Goal: Task Accomplishment & Management: Use online tool/utility

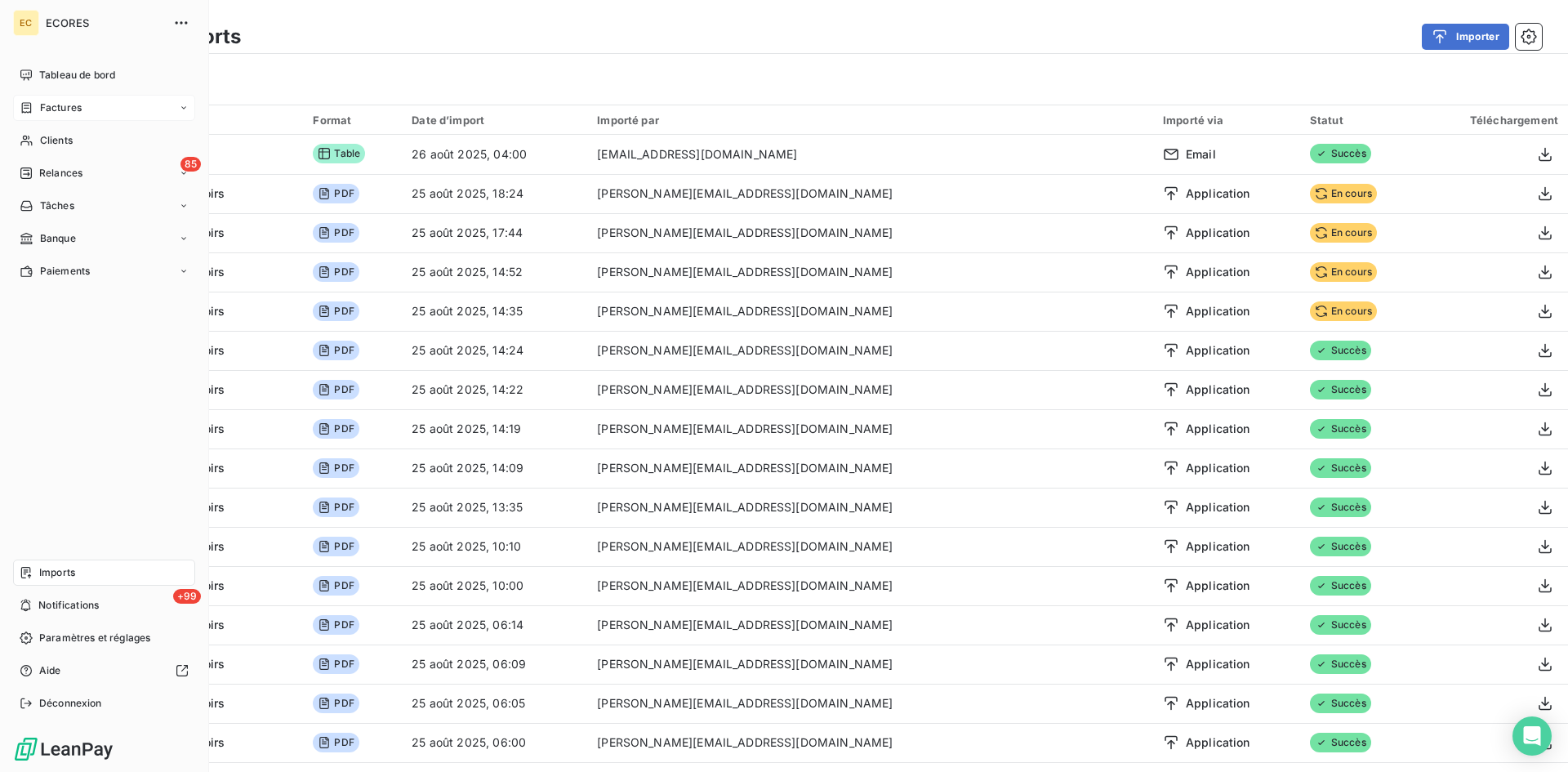
click at [45, 109] on span "Factures" at bounding box center [60, 108] width 41 height 15
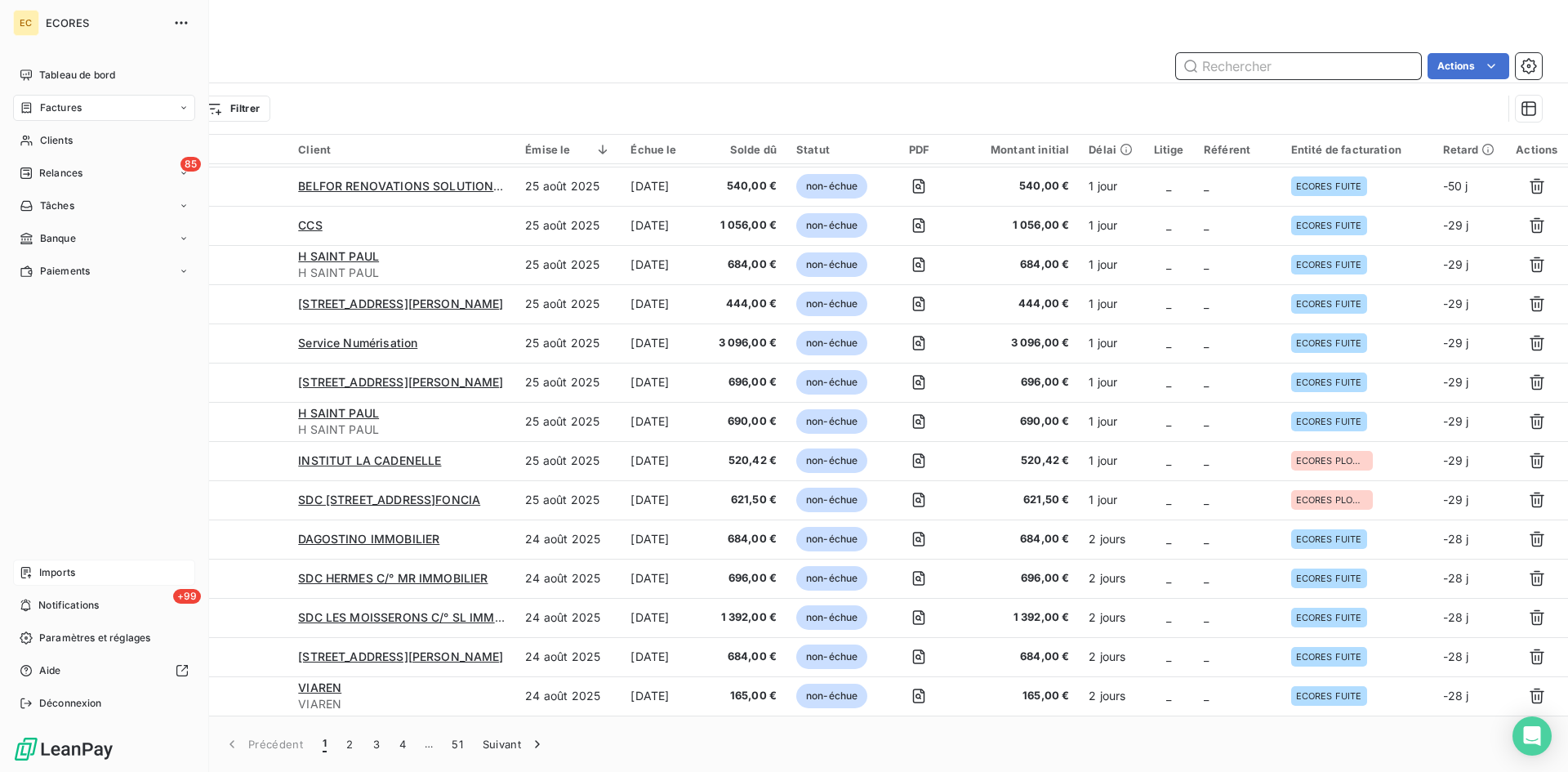
scroll to position [245, 0]
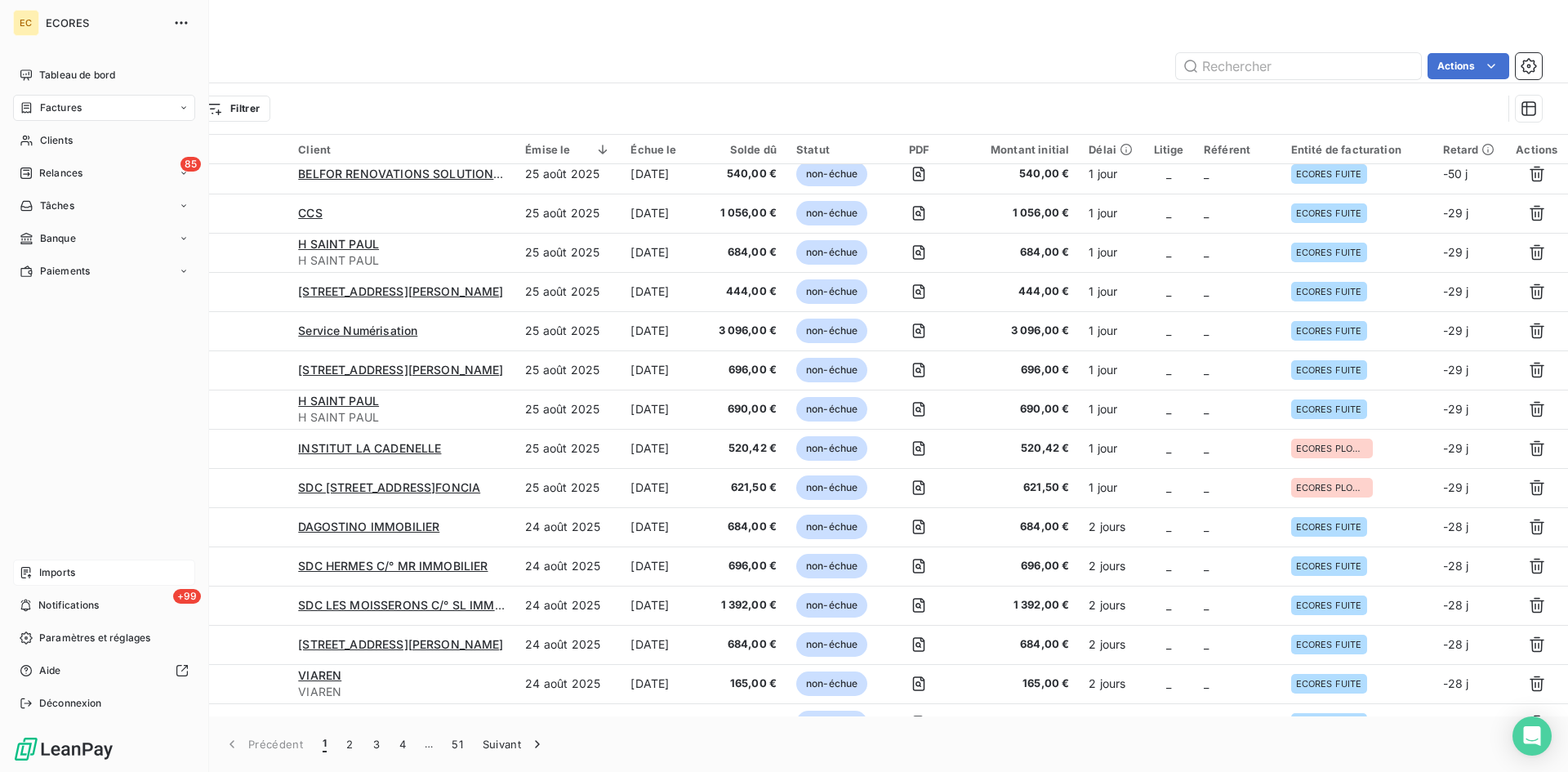
drag, startPoint x: 45, startPoint y: 574, endPoint x: 142, endPoint y: 569, distance: 97.1
click at [45, 573] on span "Imports" at bounding box center [57, 572] width 36 height 15
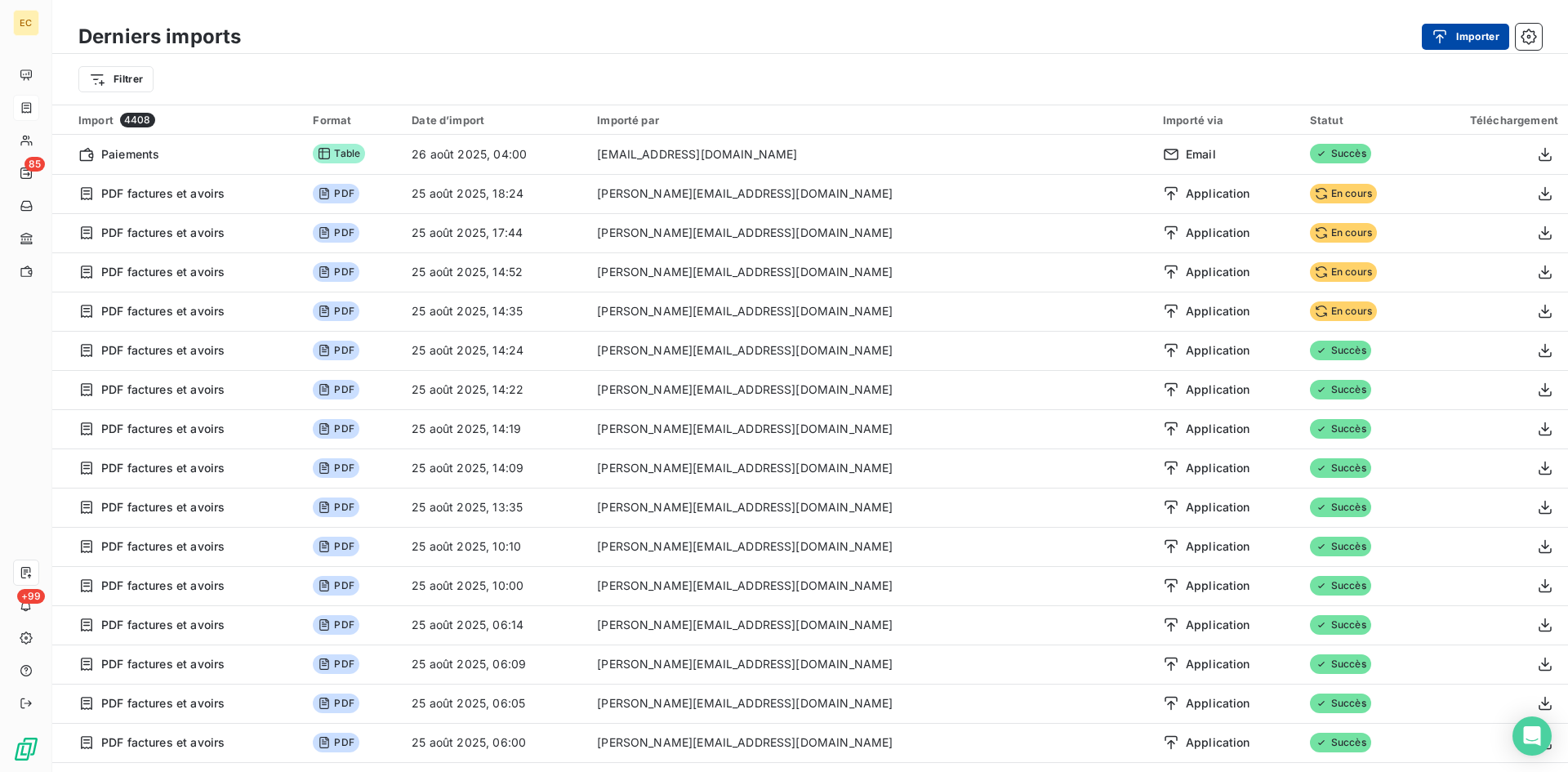
click at [1482, 36] on button "Importer" at bounding box center [1466, 37] width 88 height 26
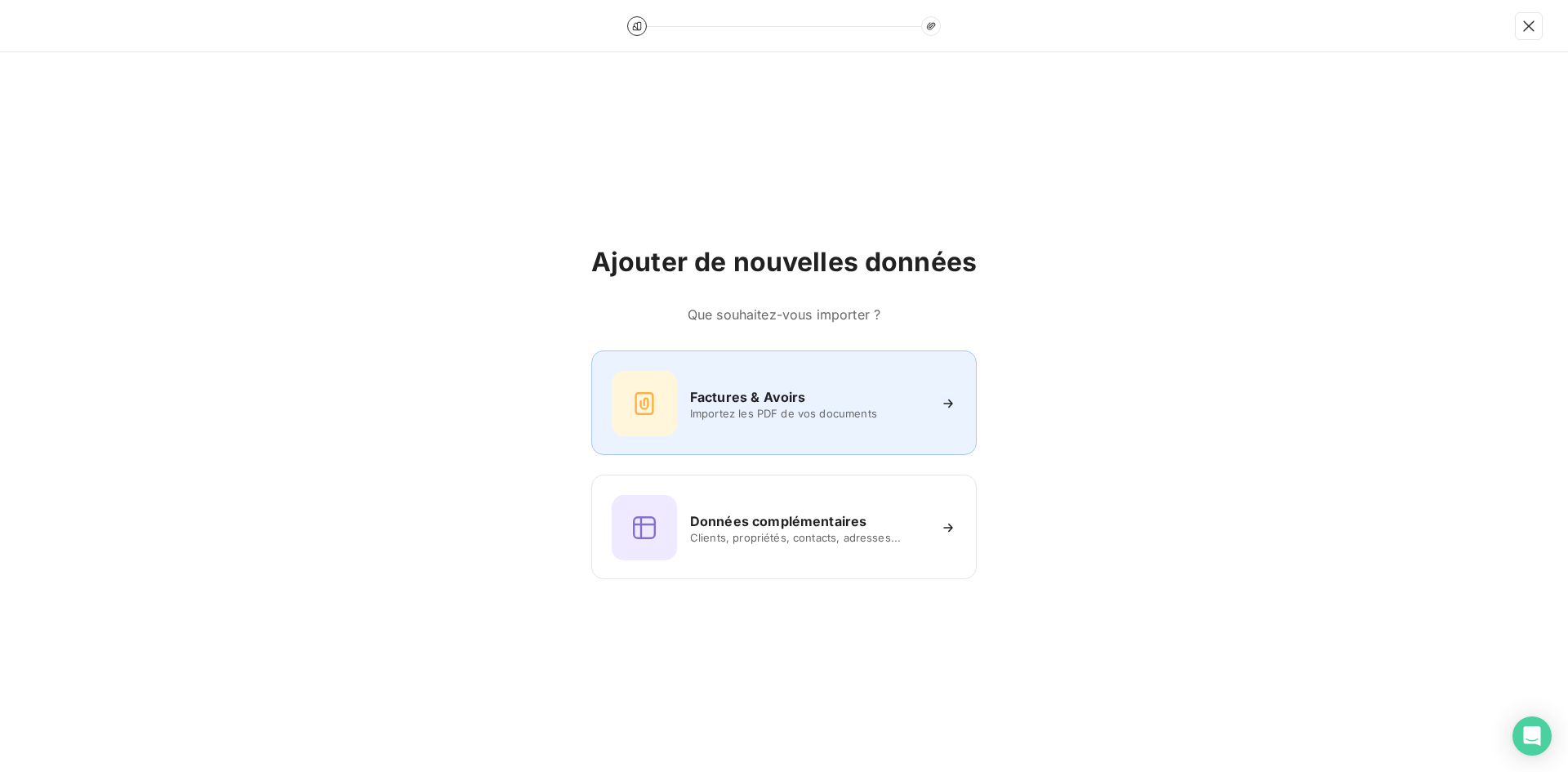
click at [715, 395] on h6 "Factures & Avoirs" at bounding box center [748, 397] width 116 height 20
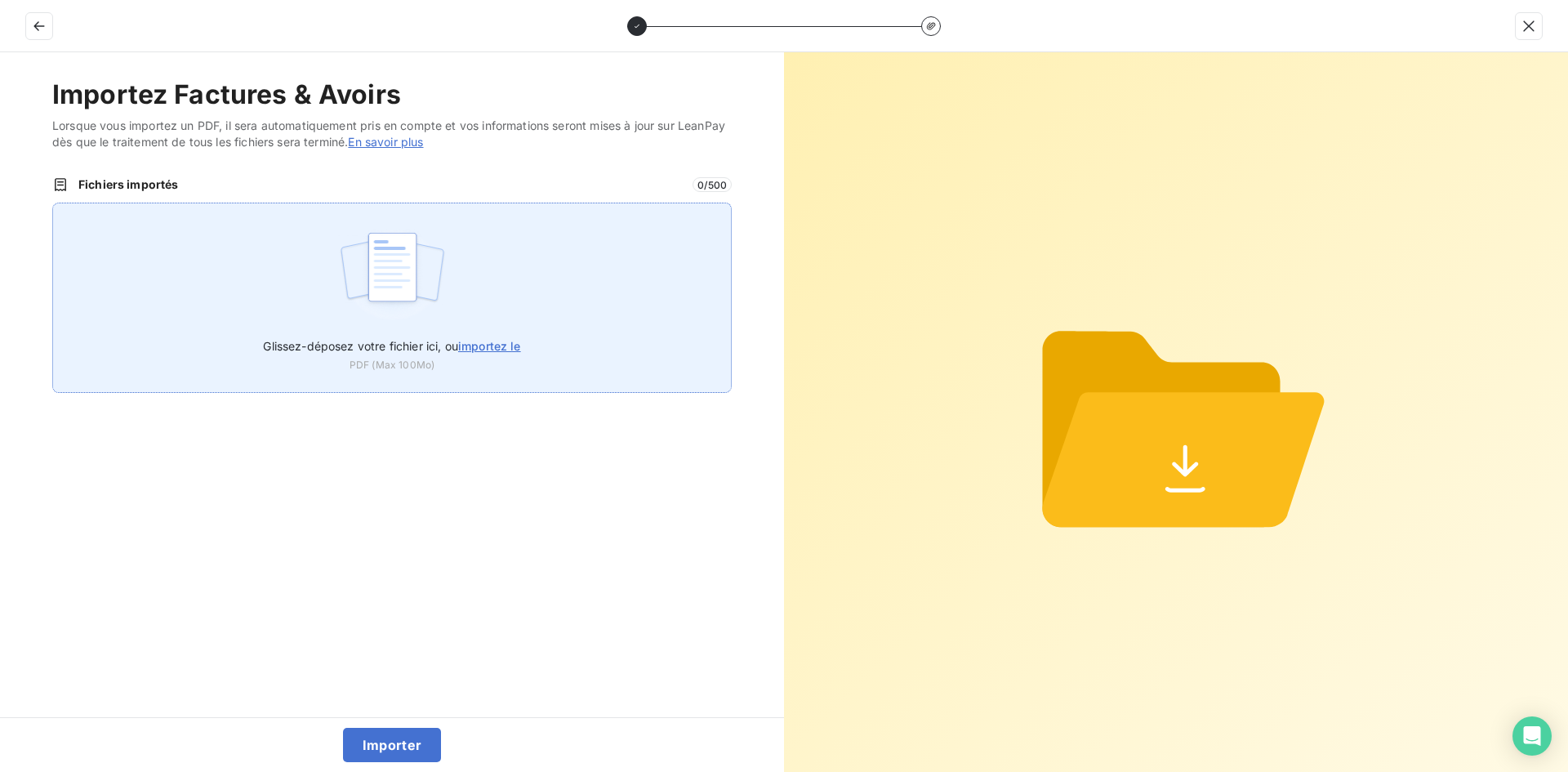
click at [527, 253] on div "Glissez-déposez votre fichier ici, ou importez le PDF (Max 100Mo)" at bounding box center [391, 297] width 680 height 190
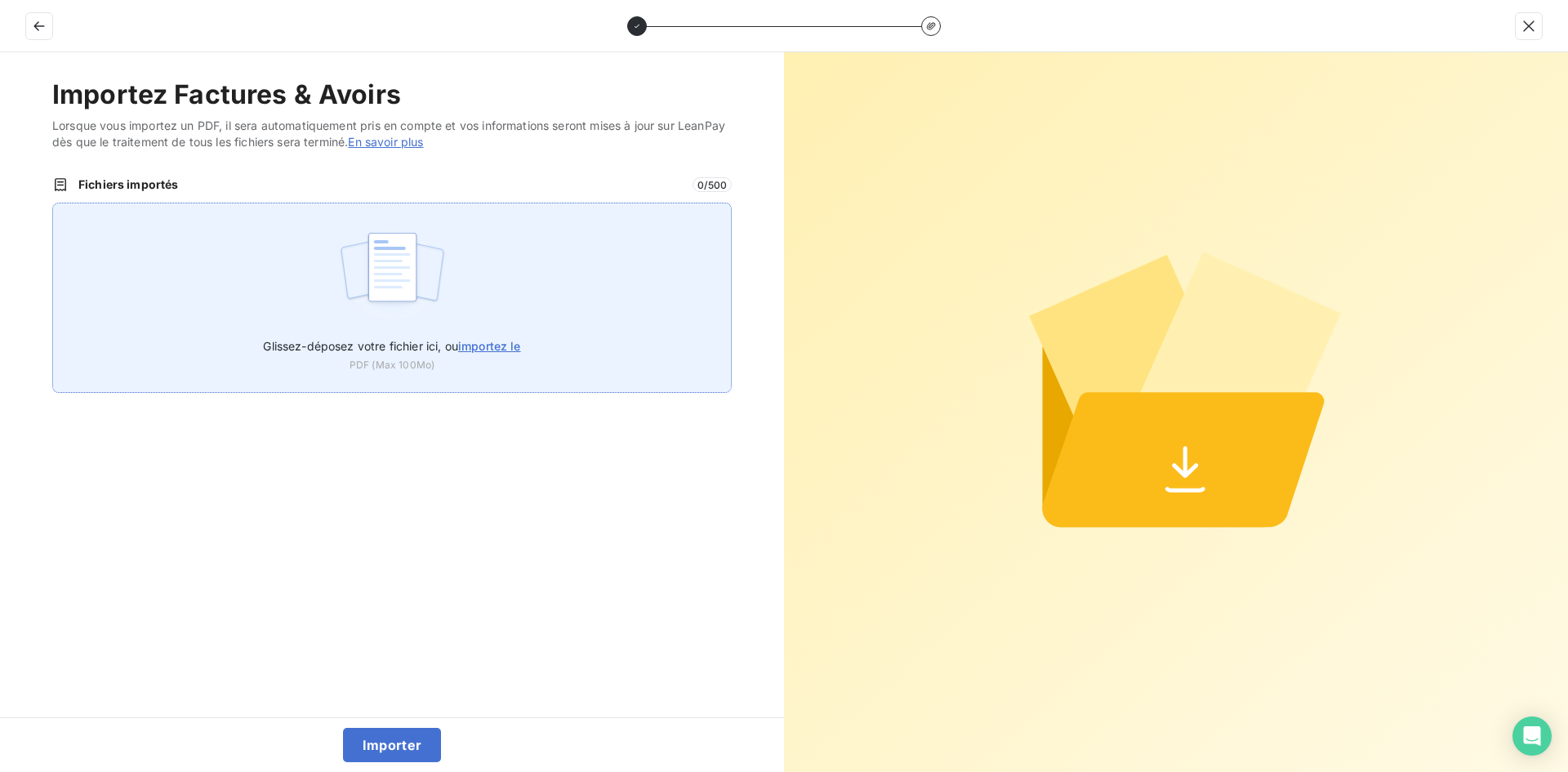
type input "C:\fakepath\FEF-2025-2468.pdf"
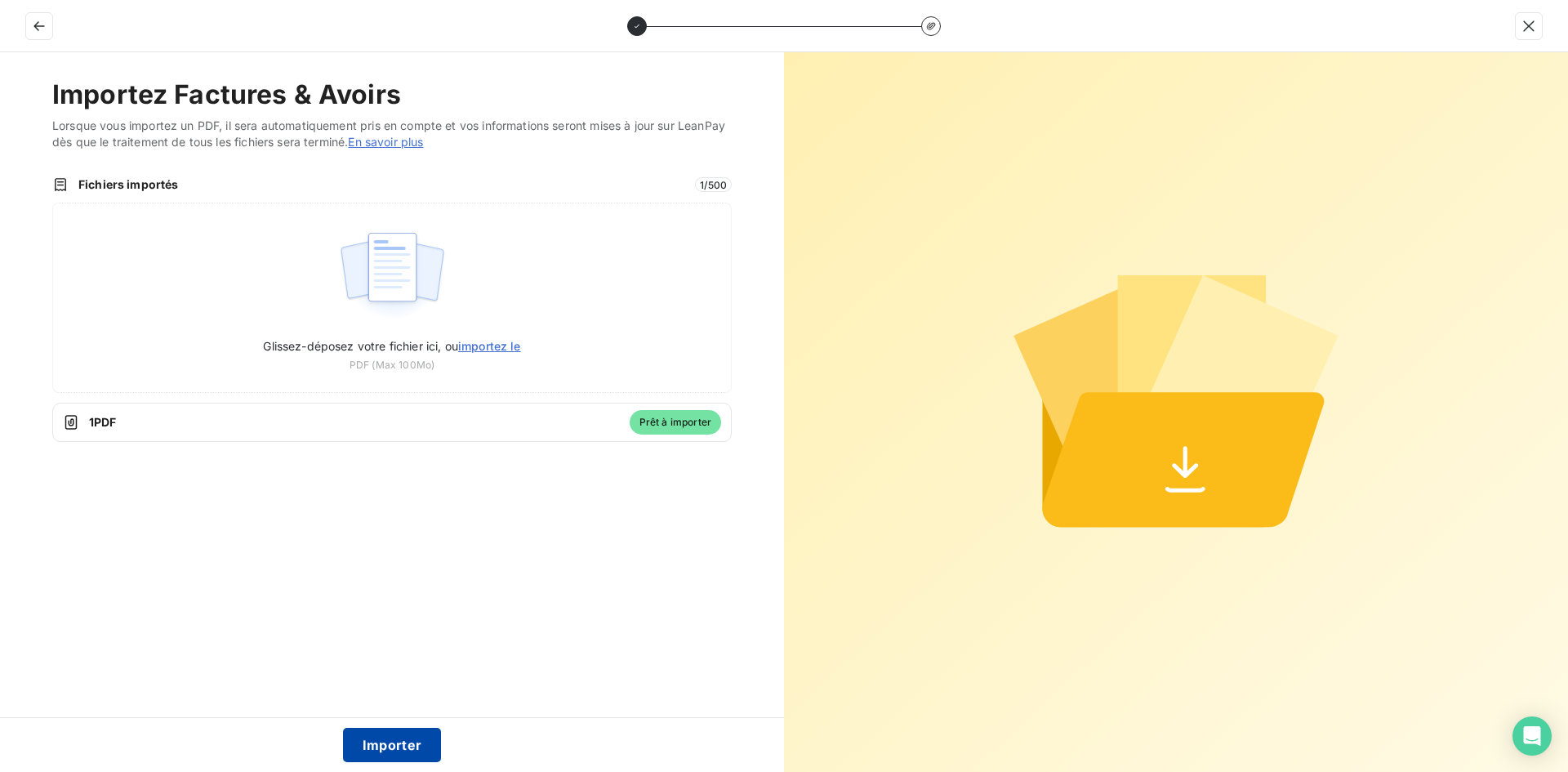
click at [405, 736] on button "Importer" at bounding box center [392, 745] width 99 height 35
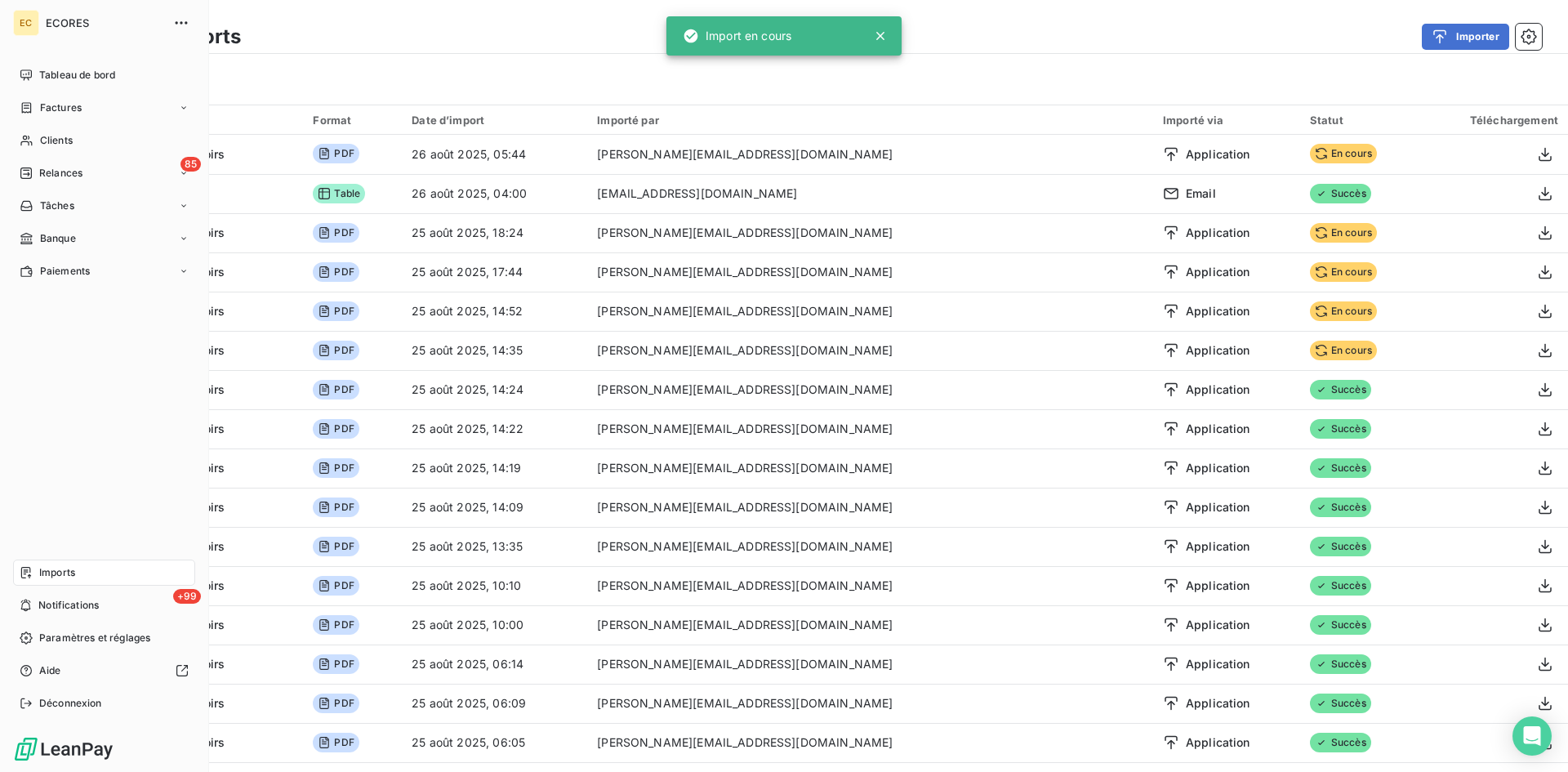
drag, startPoint x: 36, startPoint y: 95, endPoint x: 172, endPoint y: 122, distance: 138.7
click at [36, 95] on div "Factures" at bounding box center [104, 108] width 182 height 26
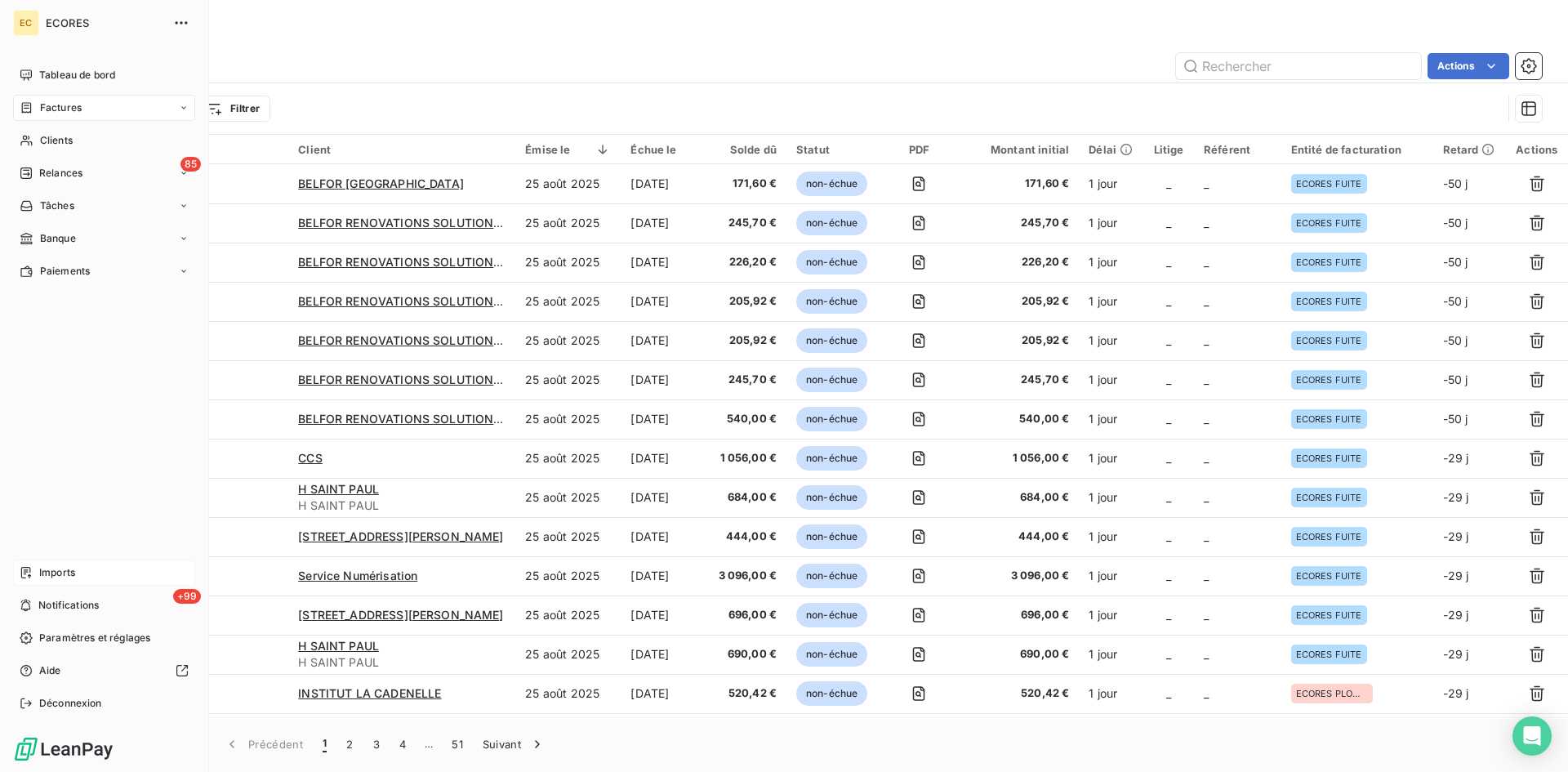
click at [67, 566] on span "Imports" at bounding box center [57, 572] width 36 height 15
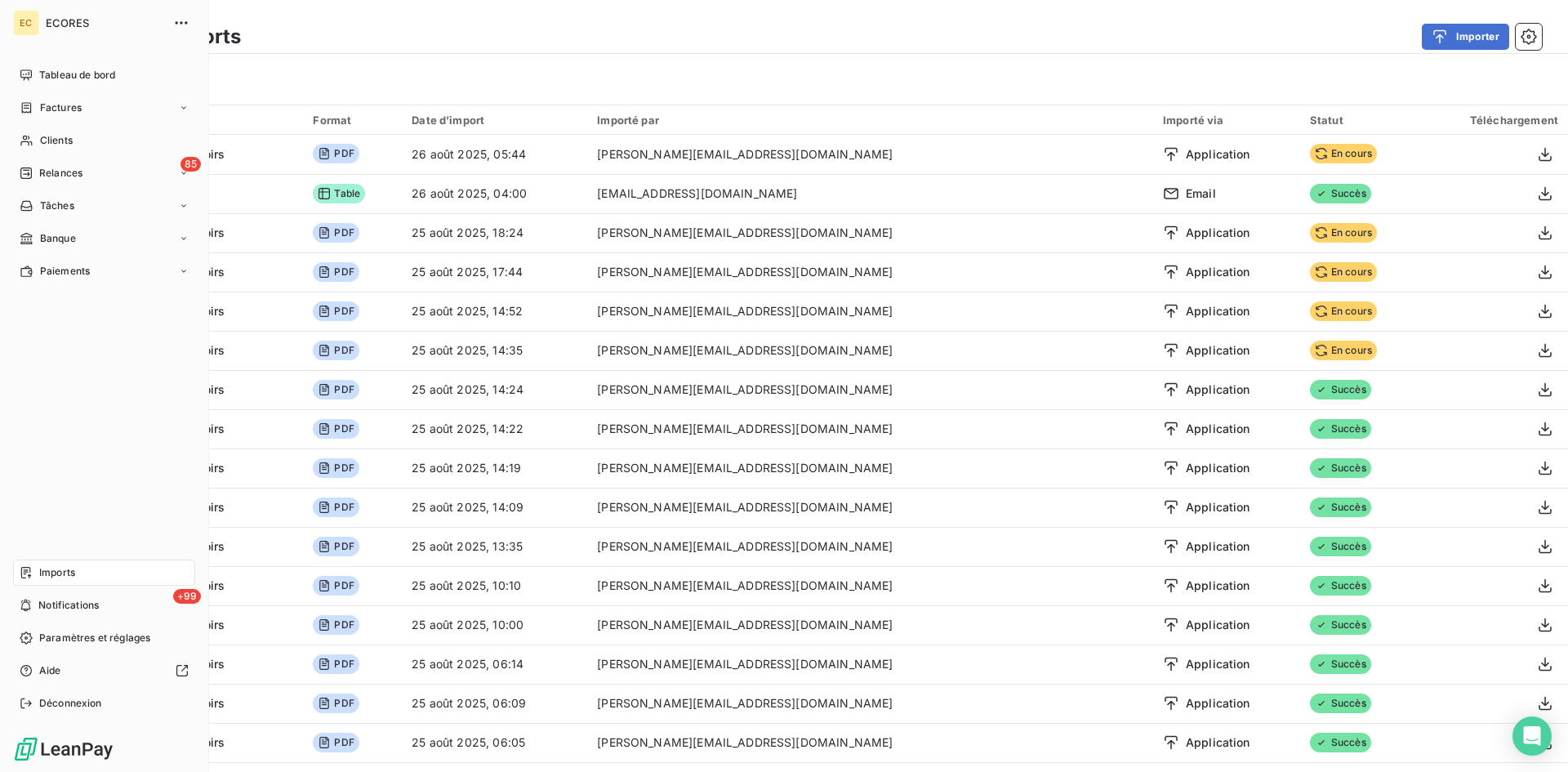
click at [28, 112] on icon at bounding box center [27, 107] width 10 height 11
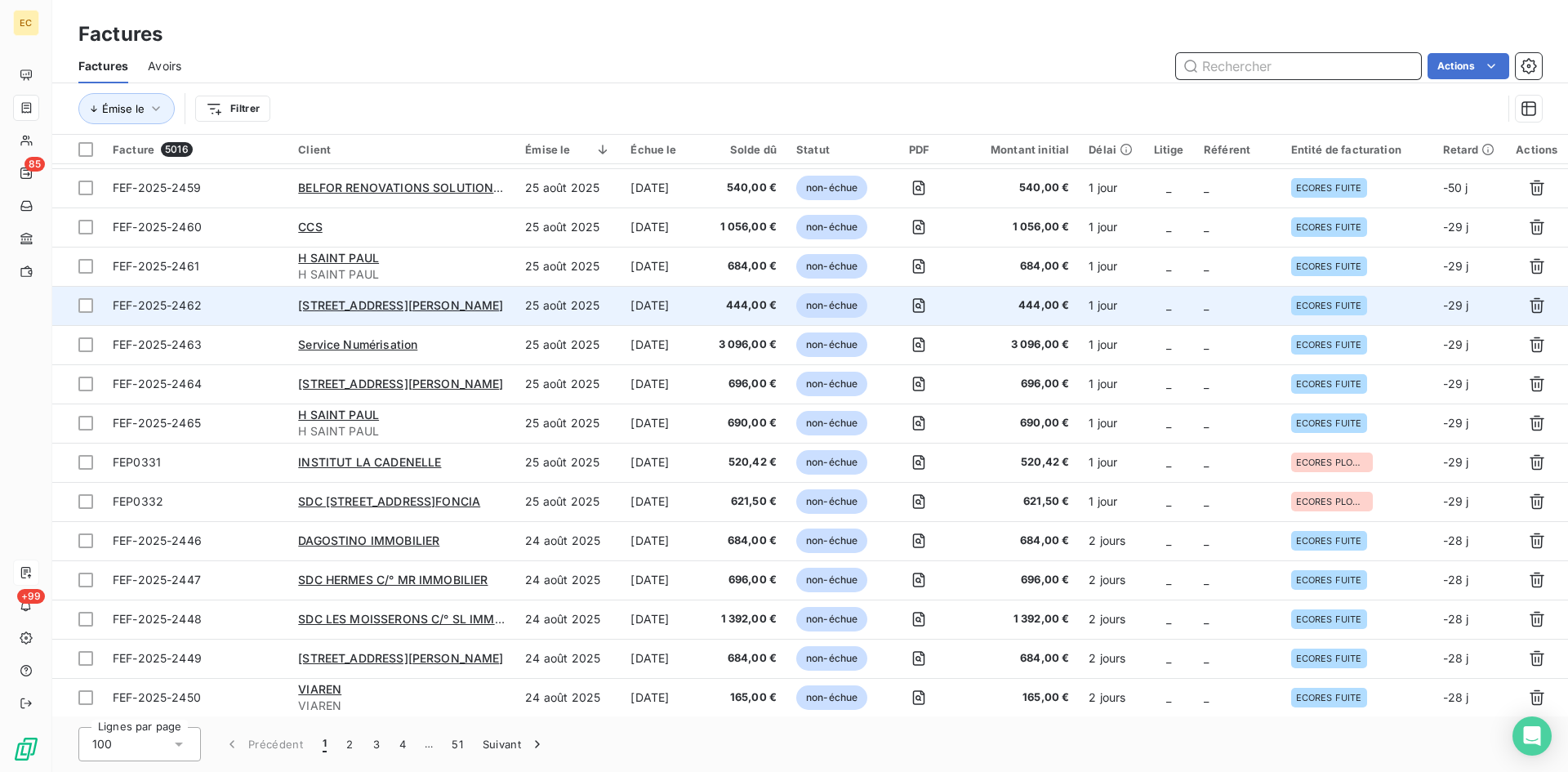
scroll to position [245, 0]
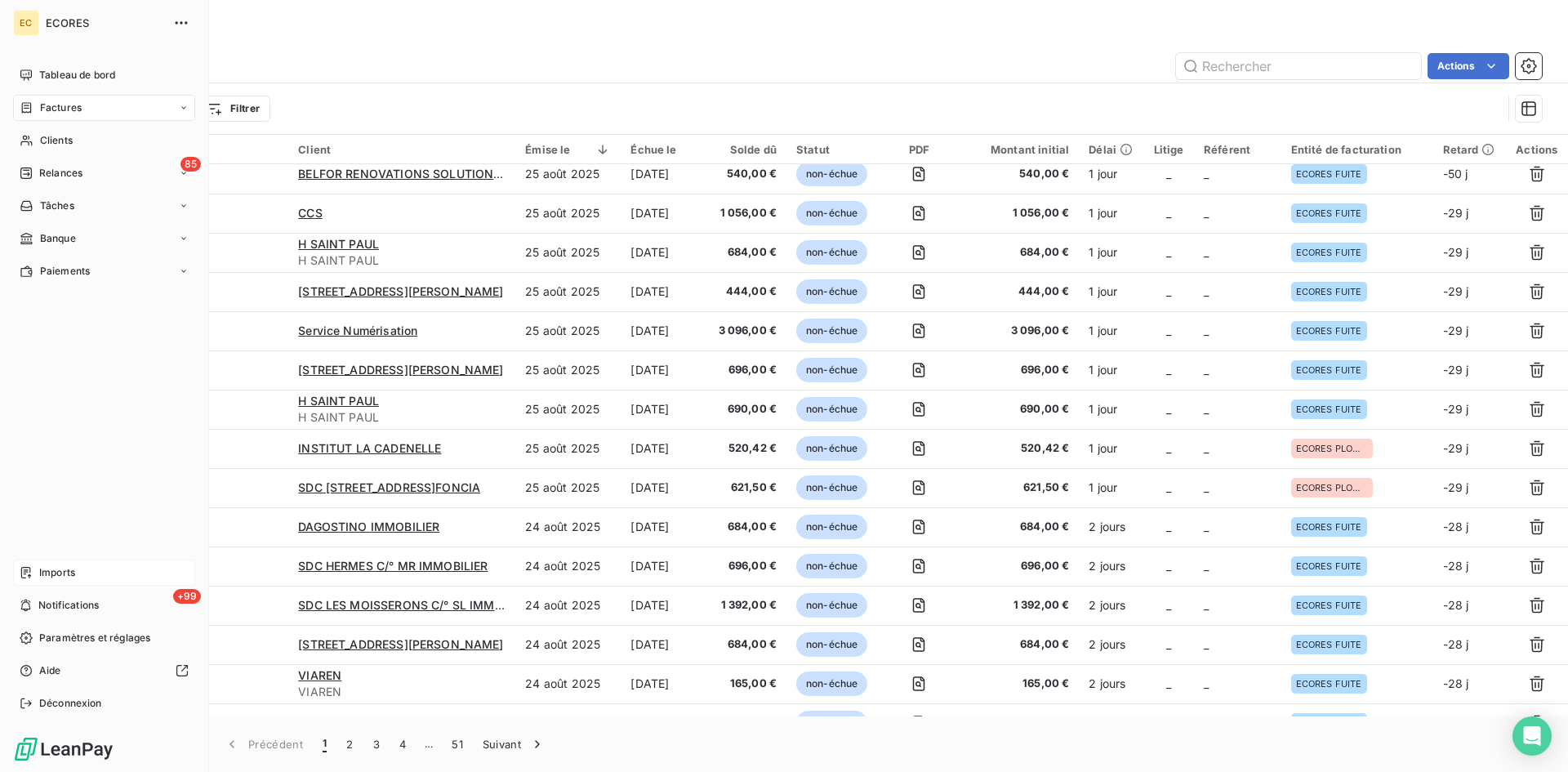
drag, startPoint x: 51, startPoint y: 571, endPoint x: 74, endPoint y: 562, distance: 24.7
click at [41, 572] on span "Imports" at bounding box center [57, 572] width 36 height 15
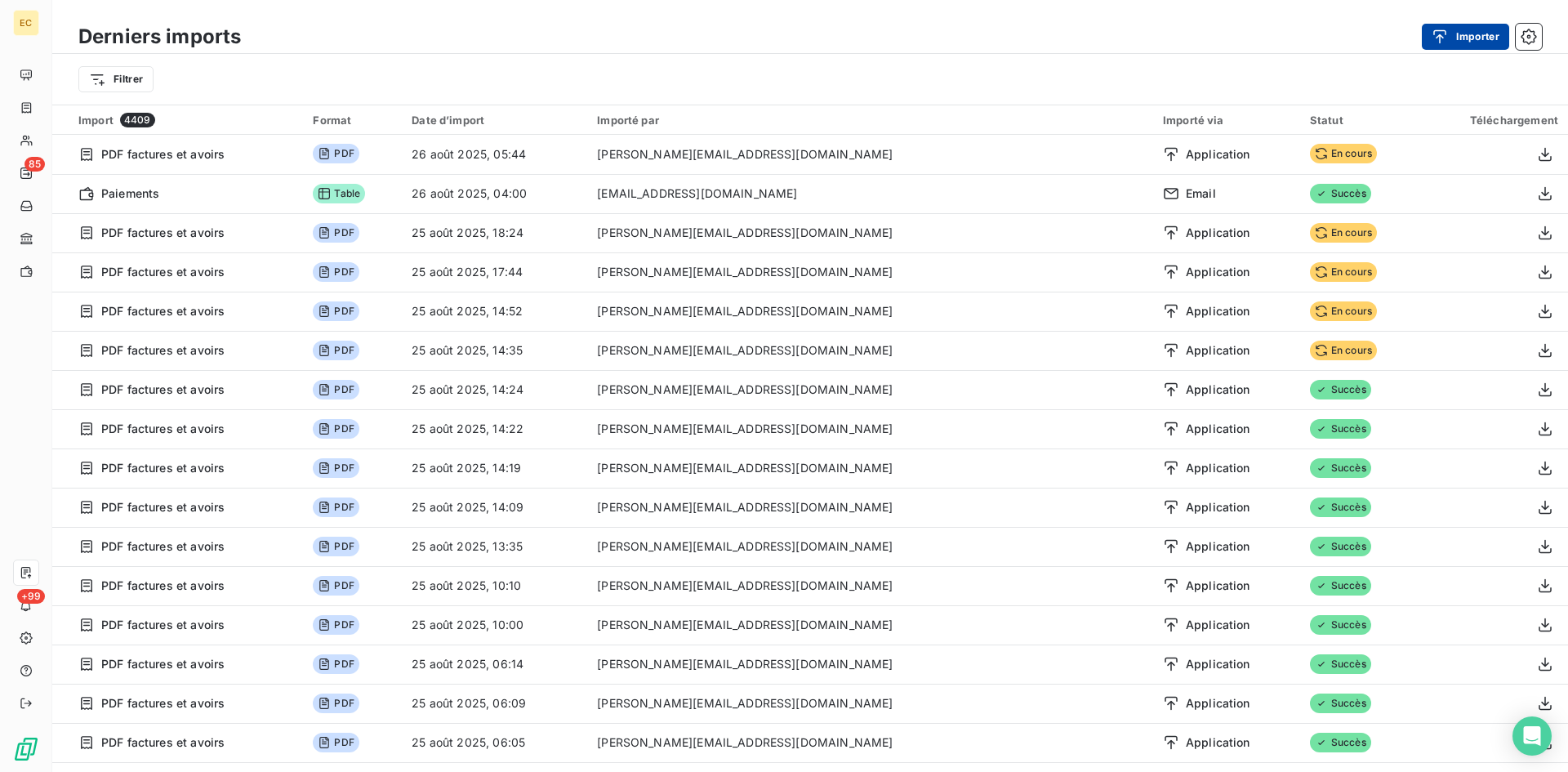
click at [1462, 40] on button "Importer" at bounding box center [1466, 37] width 88 height 26
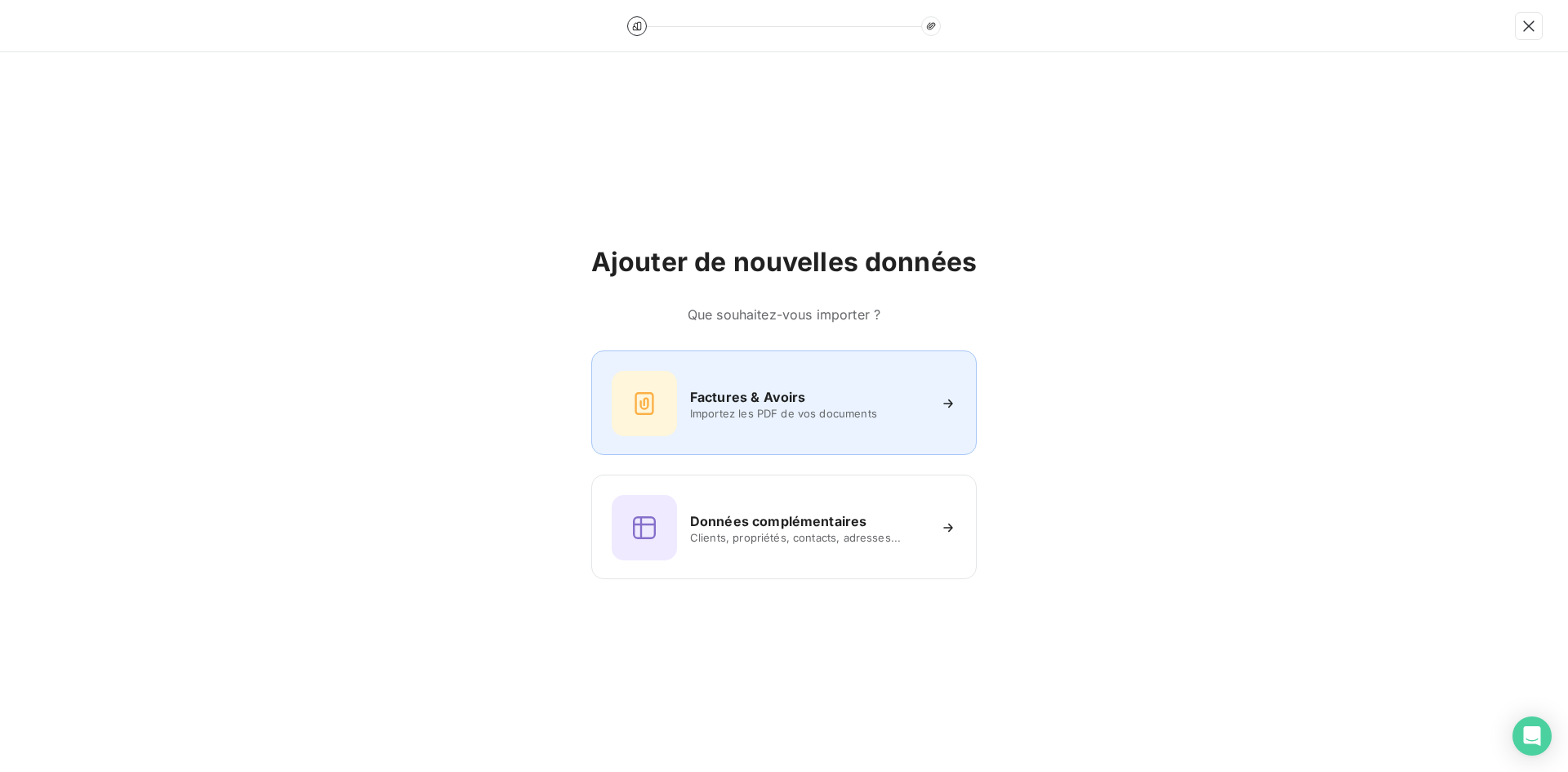
click at [684, 397] on div "Factures & Avoirs Importez les PDF de vos documents" at bounding box center [784, 403] width 344 height 65
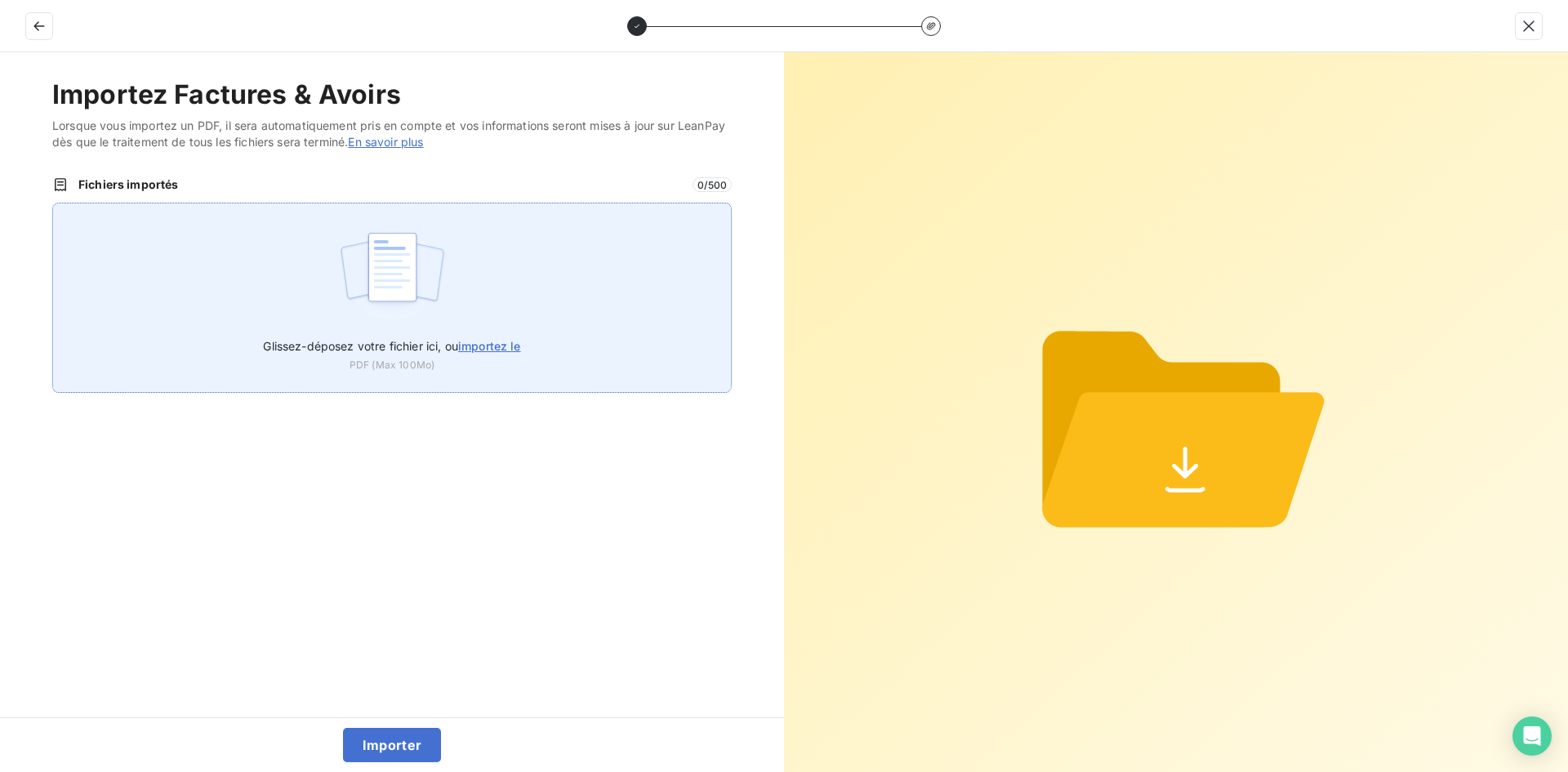
click at [500, 301] on div "Glissez-déposez votre fichier ici, ou importez le PDF (Max 100Mo)" at bounding box center [391, 297] width 680 height 190
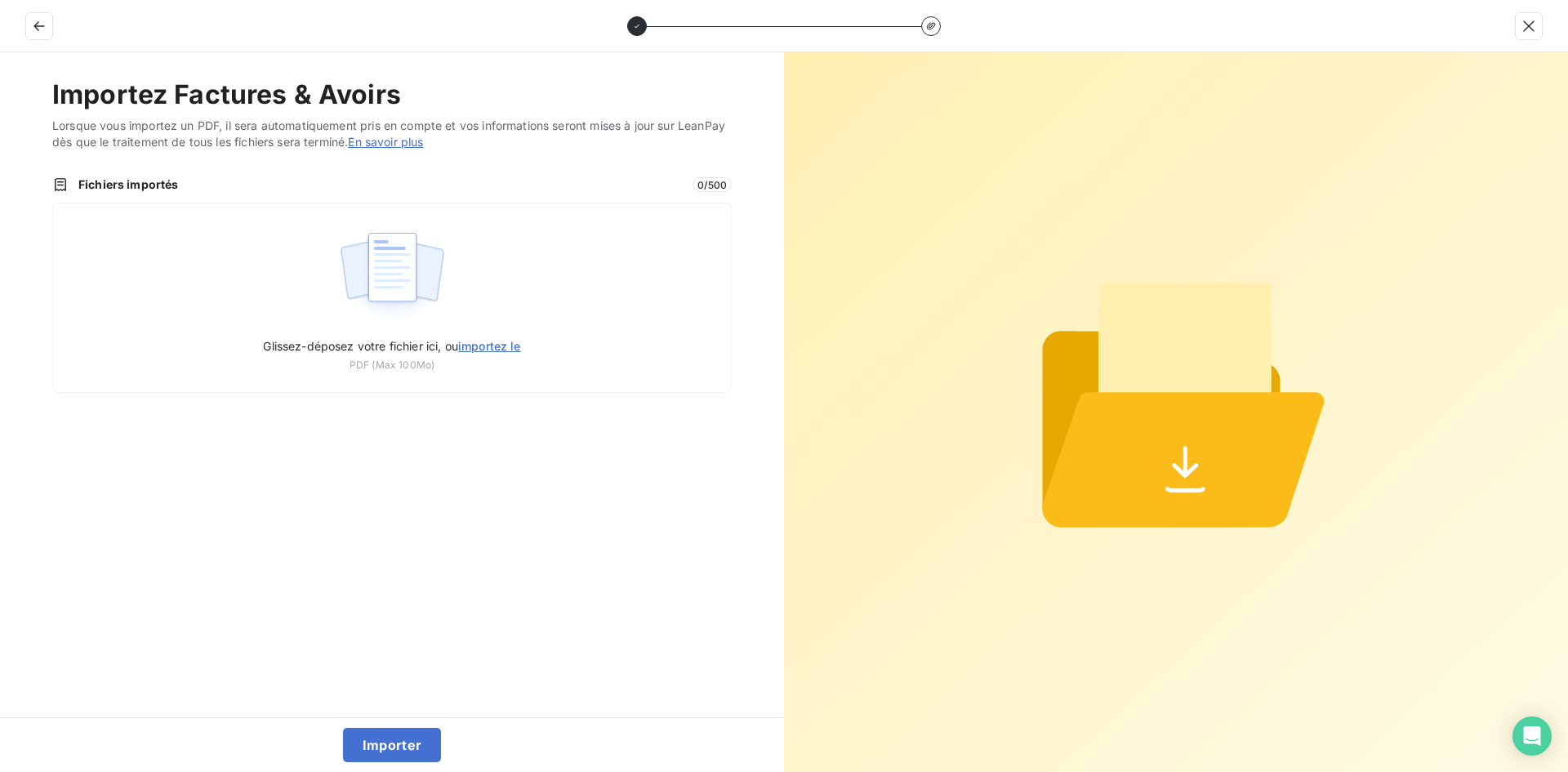
type input "C:\fakepath\FEF-2025-2469.pdf"
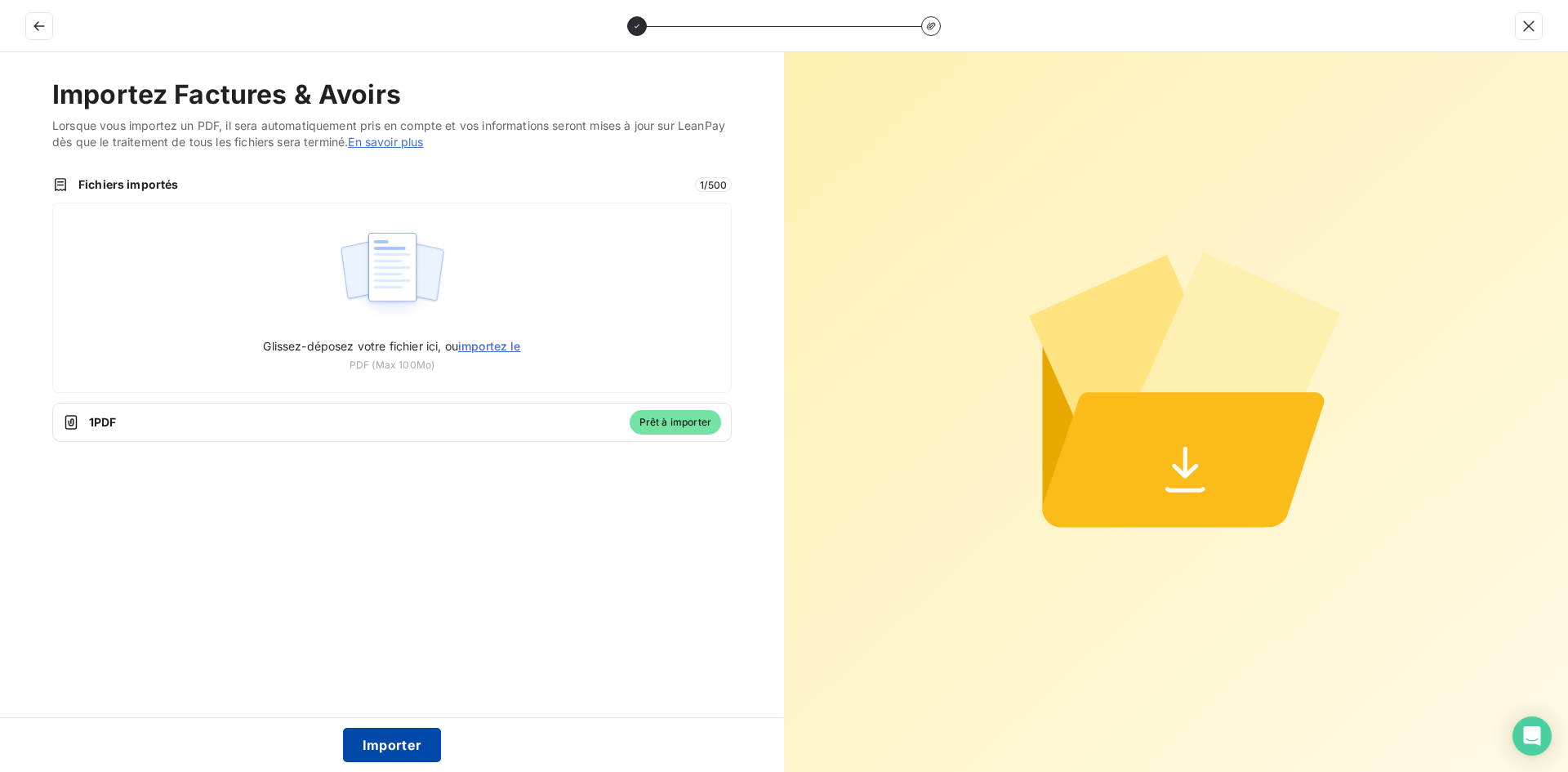
click at [385, 736] on button "Importer" at bounding box center [392, 745] width 99 height 35
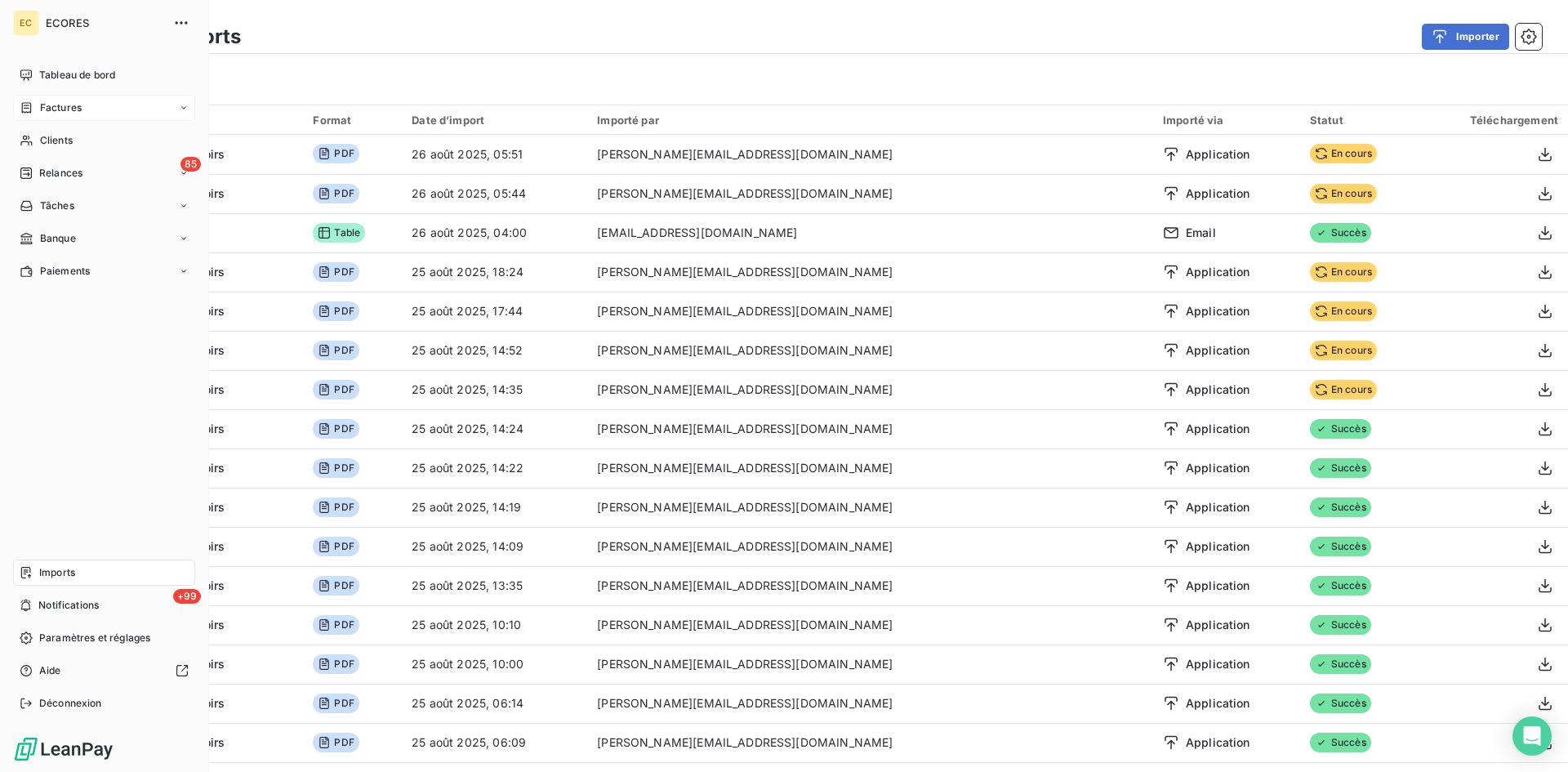
drag, startPoint x: 37, startPoint y: 109, endPoint x: 59, endPoint y: 116, distance: 23.1
click at [37, 109] on div "Factures" at bounding box center [50, 108] width 62 height 15
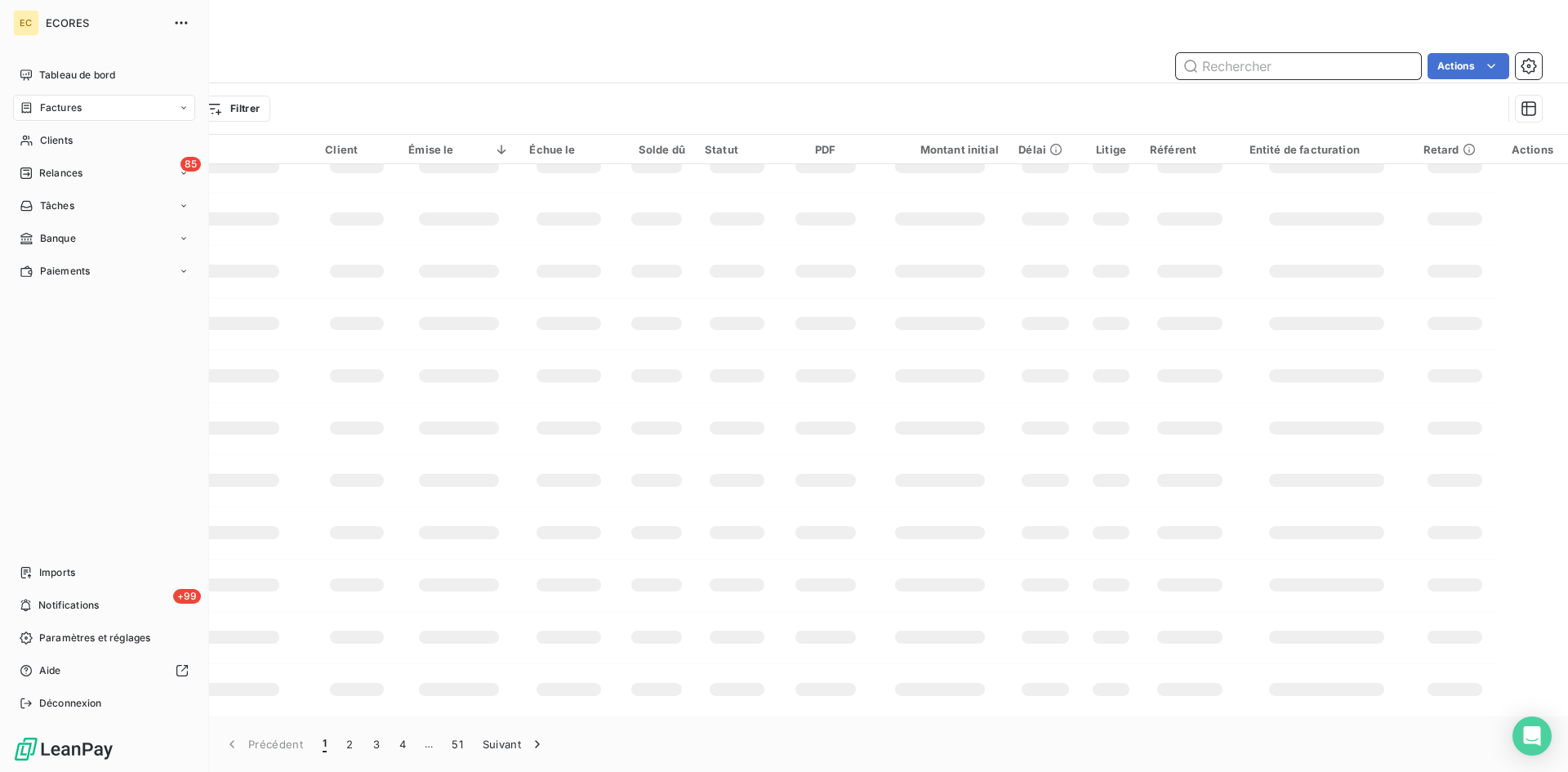
scroll to position [233, 0]
drag, startPoint x: 42, startPoint y: 566, endPoint x: 55, endPoint y: 565, distance: 13.0
click at [43, 566] on span "Imports" at bounding box center [57, 572] width 36 height 15
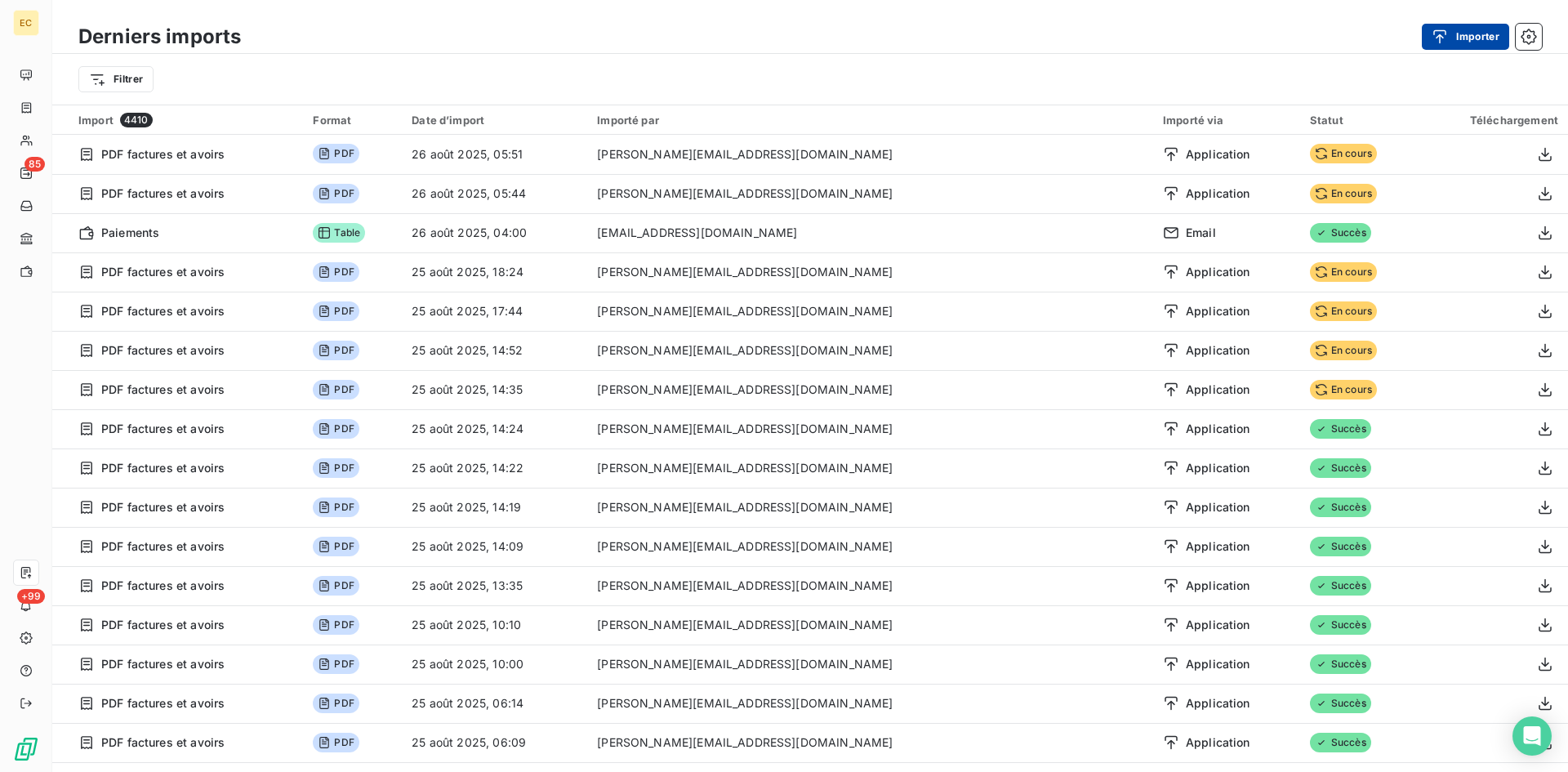
click at [1465, 43] on button "Importer" at bounding box center [1466, 37] width 88 height 26
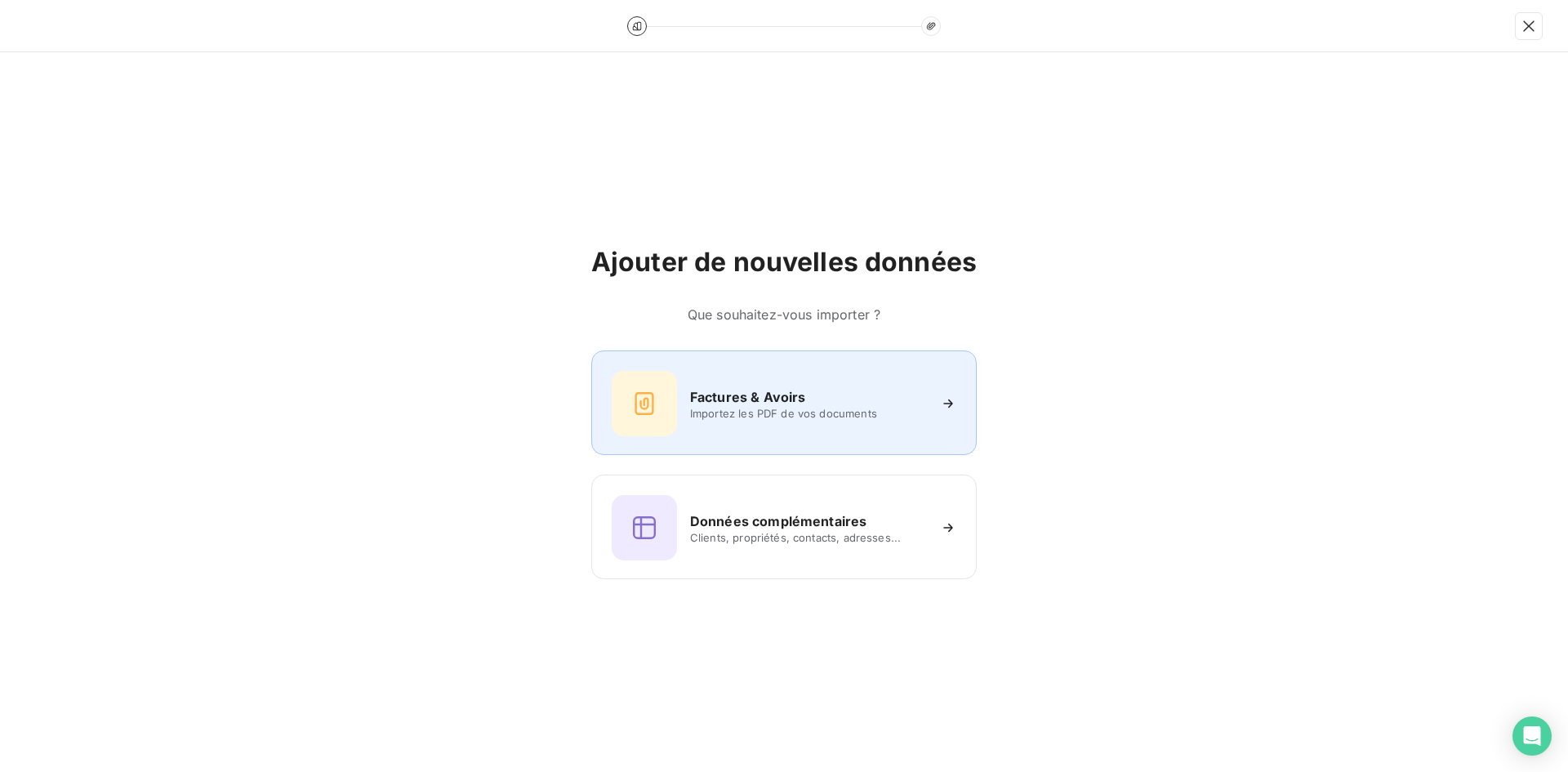
click at [680, 391] on div "Factures & Avoirs Importez les PDF de vos documents" at bounding box center [784, 403] width 344 height 65
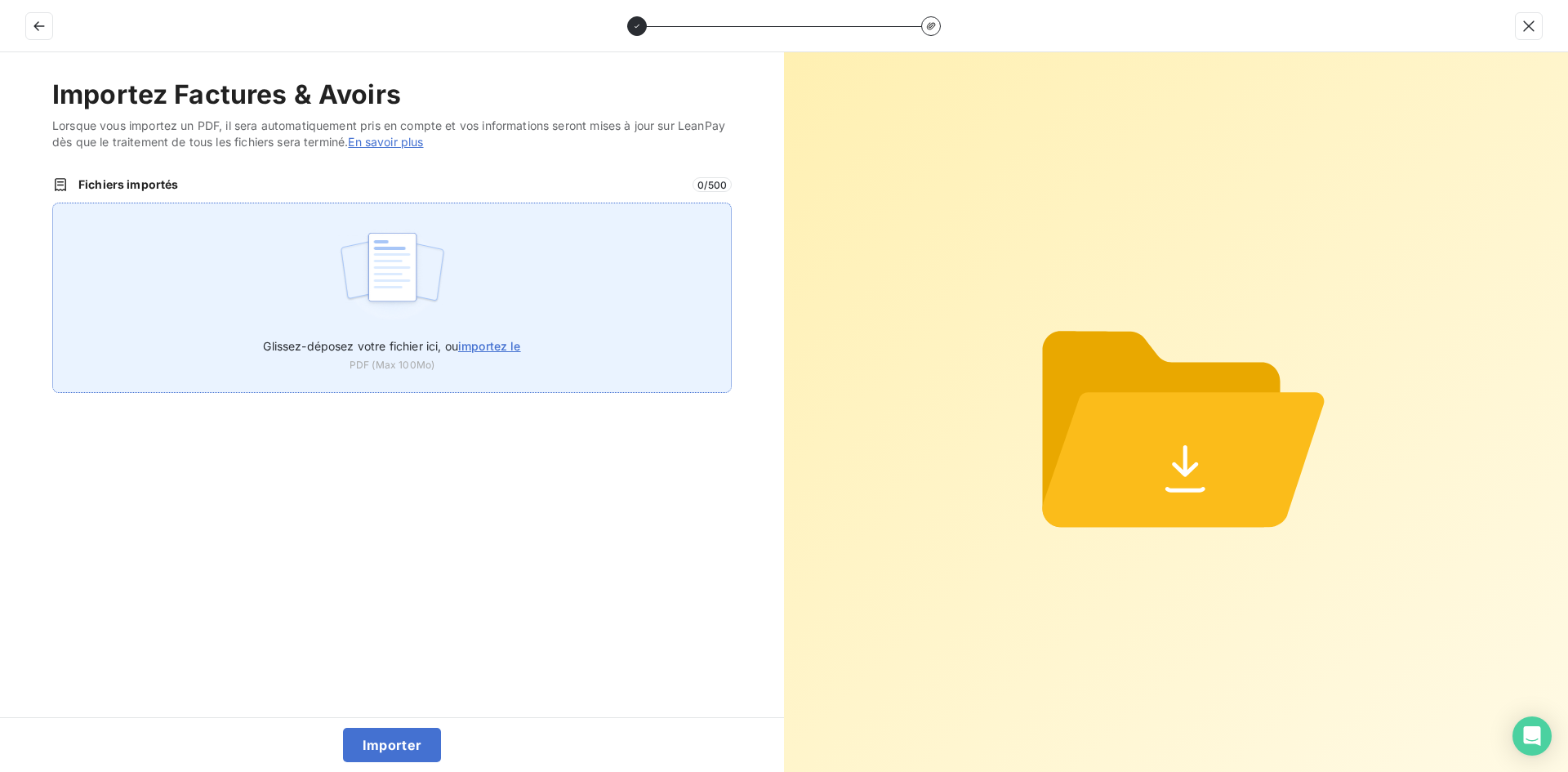
click at [567, 260] on div "Glissez-déposez votre fichier ici, ou importez le PDF (Max 100Mo)" at bounding box center [391, 297] width 680 height 190
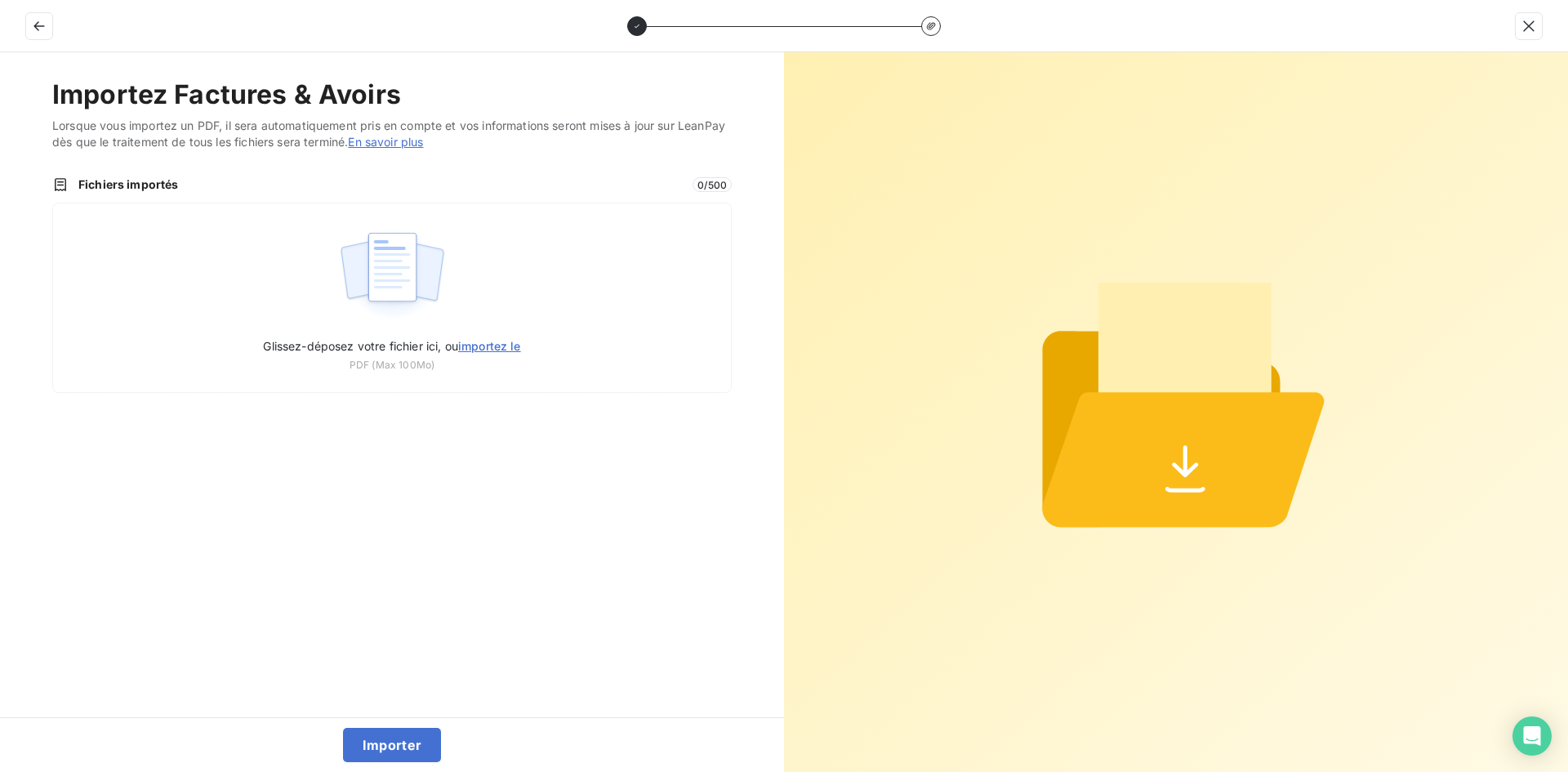
type input "C:\fakepath\FEF-2025-2470.pdf"
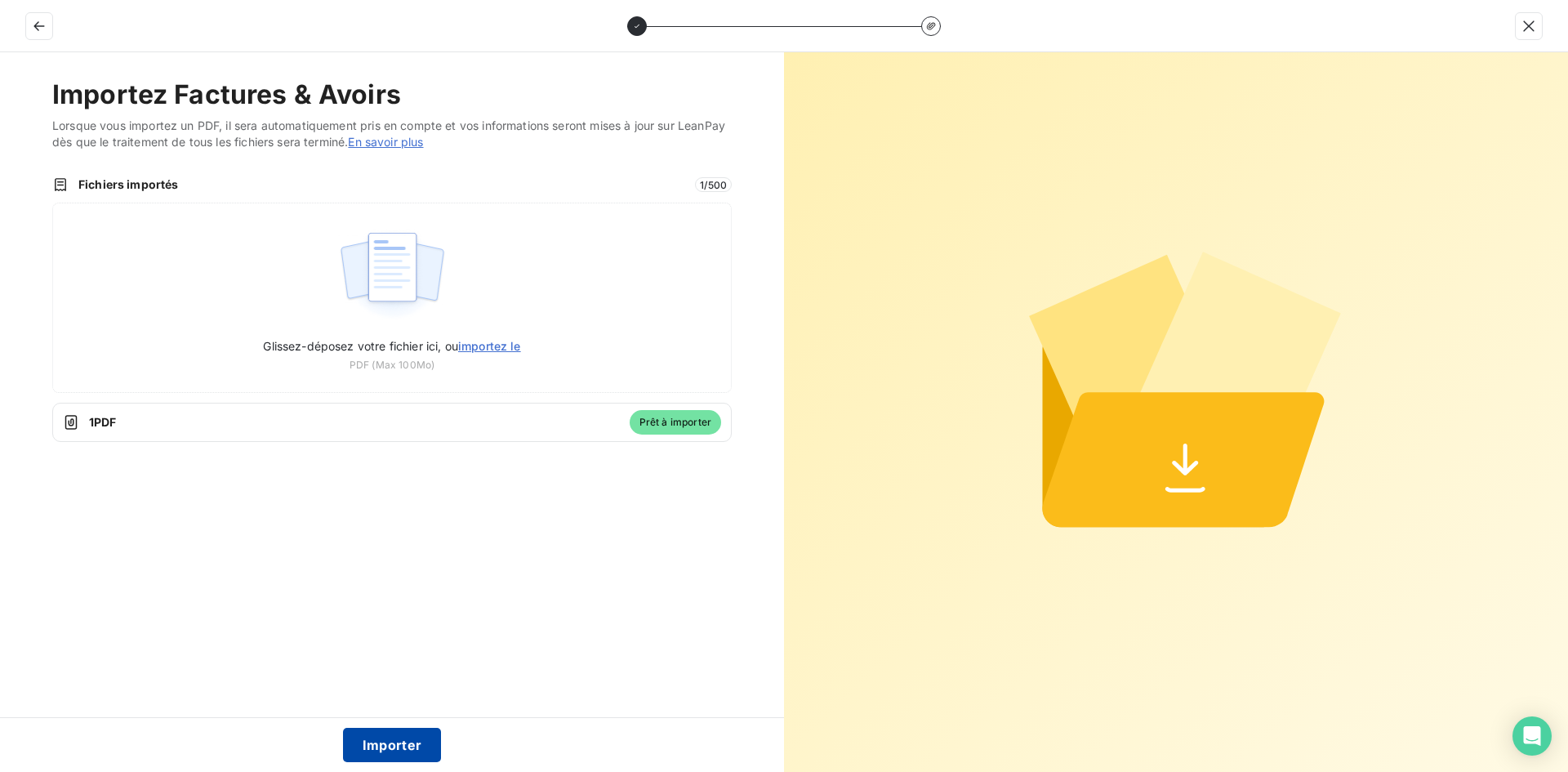
click at [408, 741] on button "Importer" at bounding box center [392, 745] width 99 height 35
